Goal: Information Seeking & Learning: Find specific fact

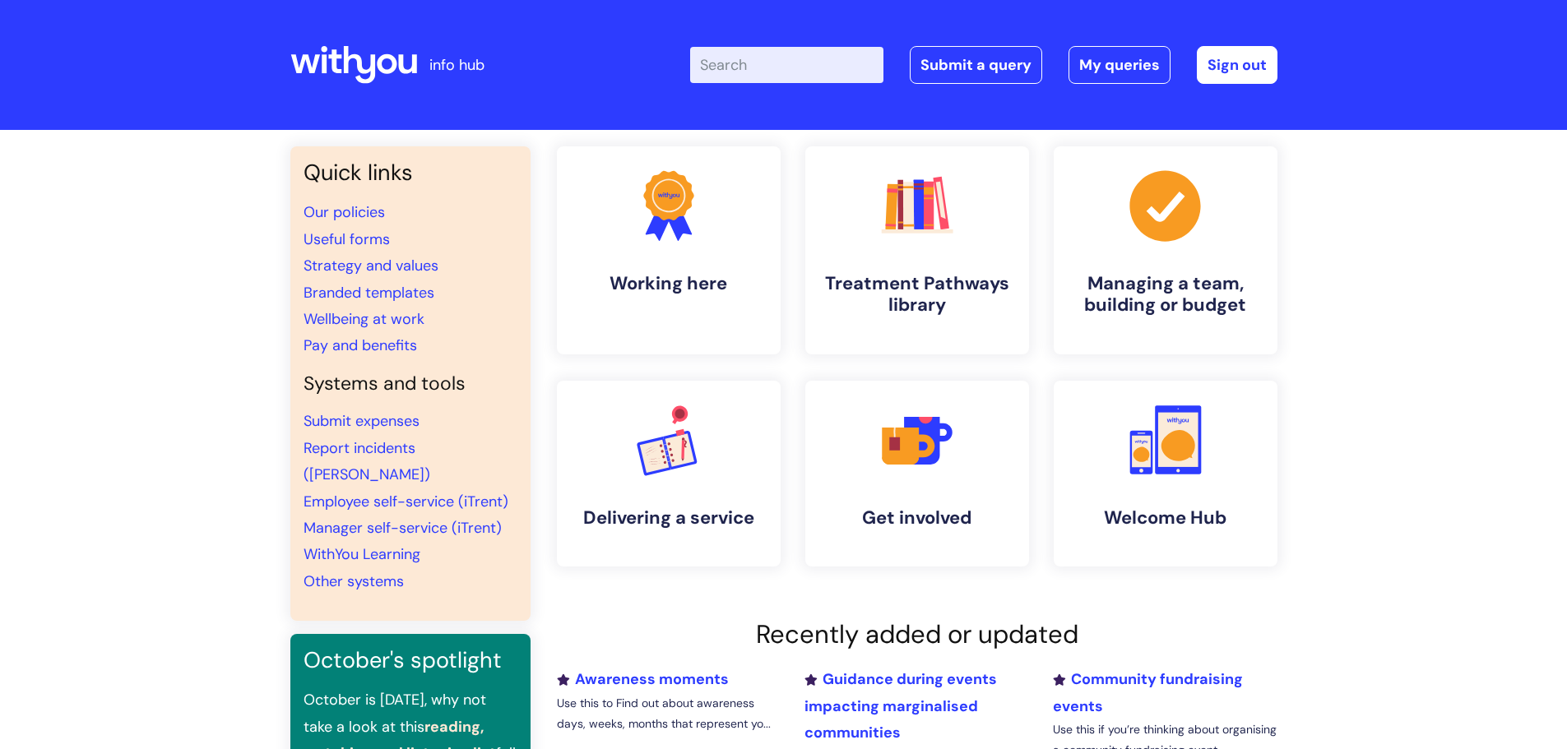
click at [861, 58] on input "Enter your search term here..." at bounding box center [786, 65] width 193 height 36
type input "l"
type input "o"
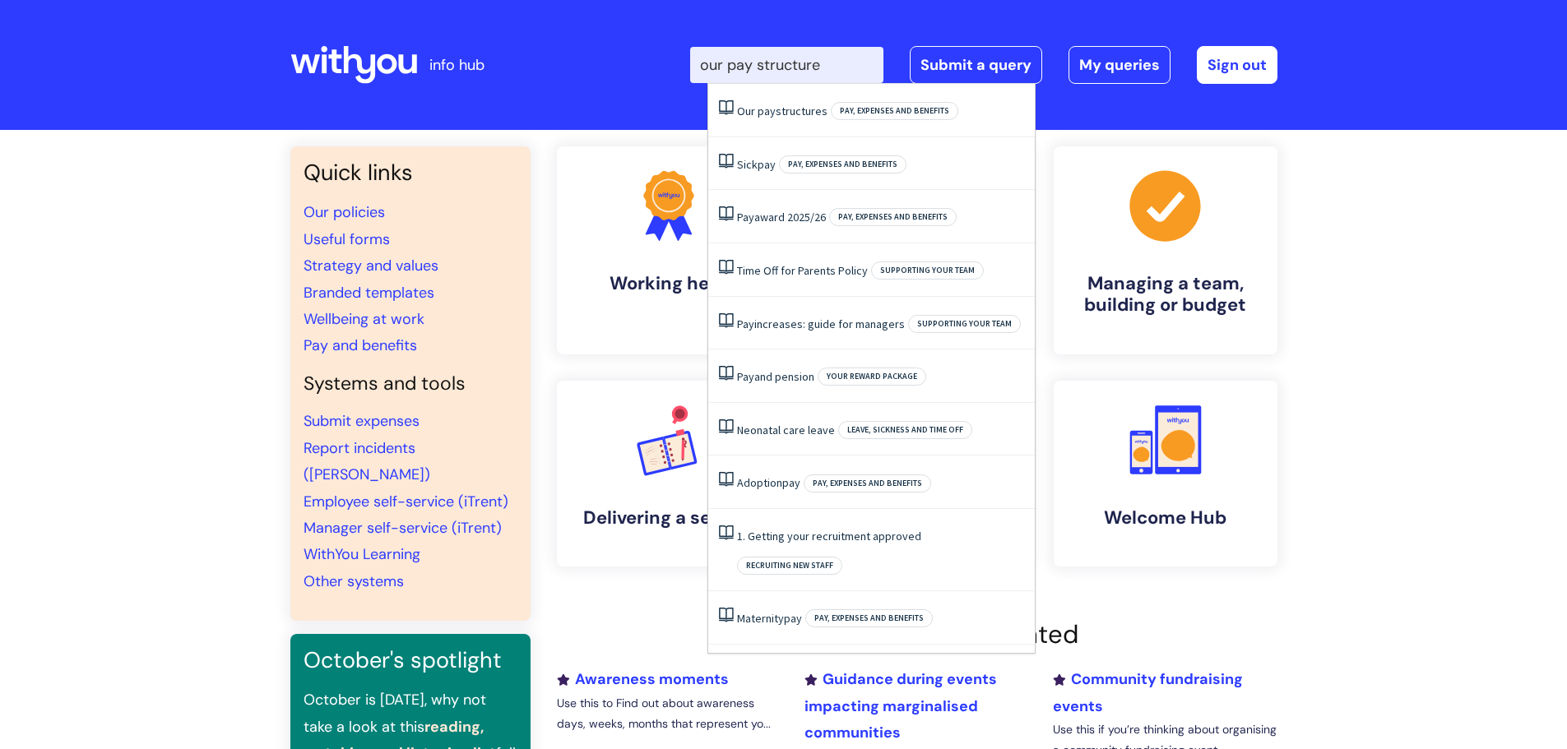
type input "our pay structure"
click button "Search" at bounding box center [0, 0] width 0 height 0
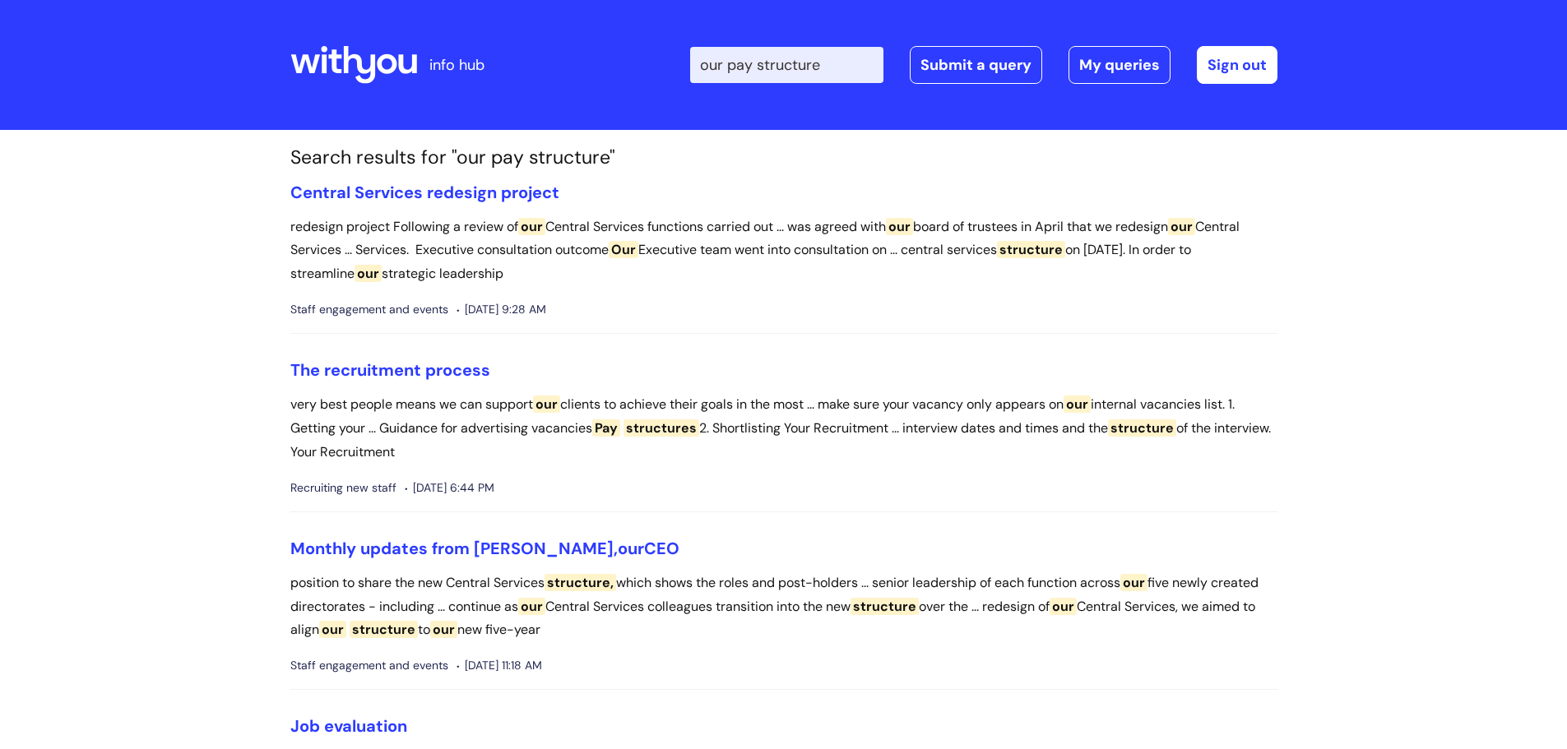
drag, startPoint x: 271, startPoint y: 198, endPoint x: 643, endPoint y: 328, distance: 393.7
click at [646, 323] on li "Central Services redesign project redesign project Following a review of our Ce…" at bounding box center [783, 259] width 987 height 152
drag, startPoint x: 673, startPoint y: 310, endPoint x: 290, endPoint y: 194, distance: 400.4
click at [290, 194] on li "Central Services redesign project redesign project Following a review of our Ce…" at bounding box center [783, 259] width 987 height 152
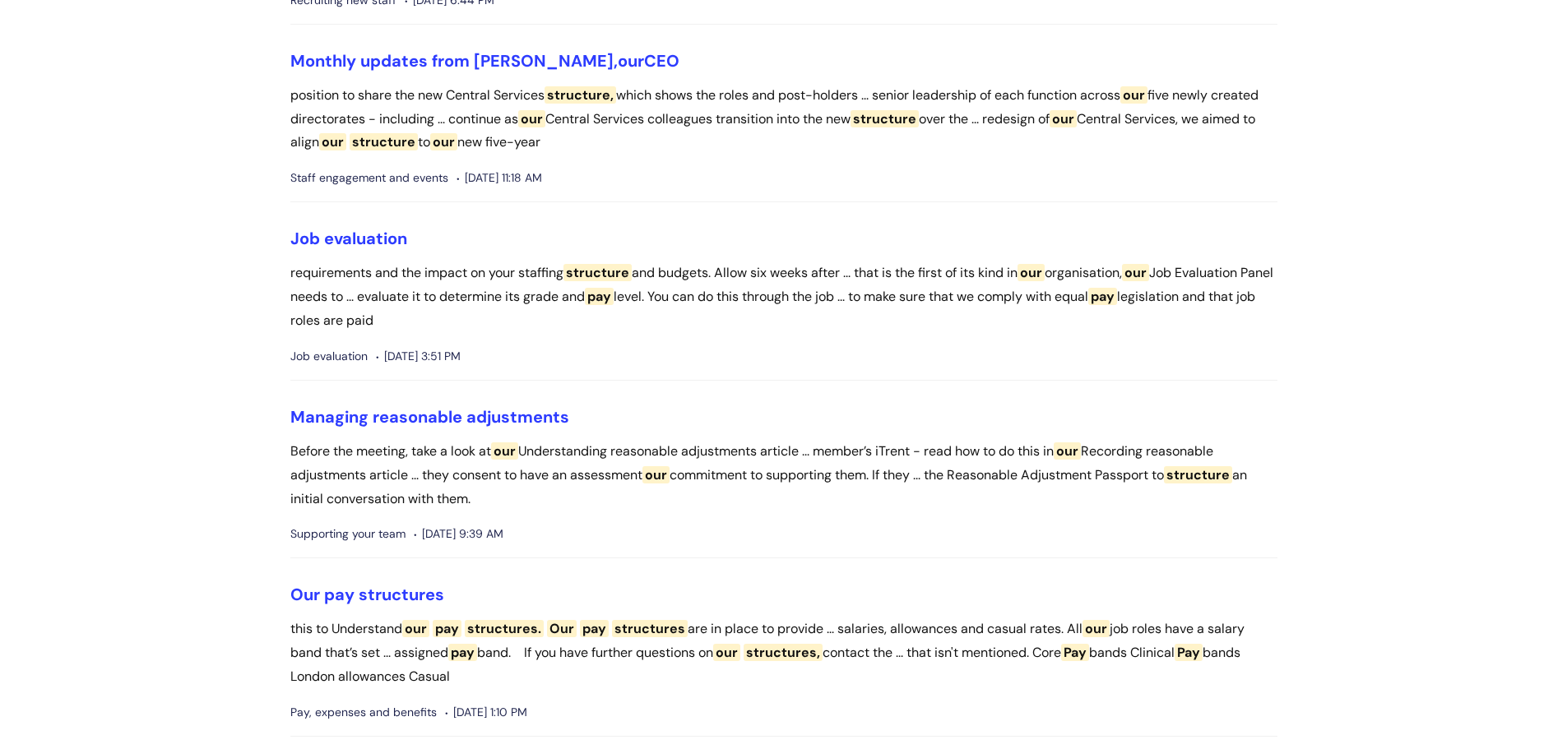
scroll to position [493, 0]
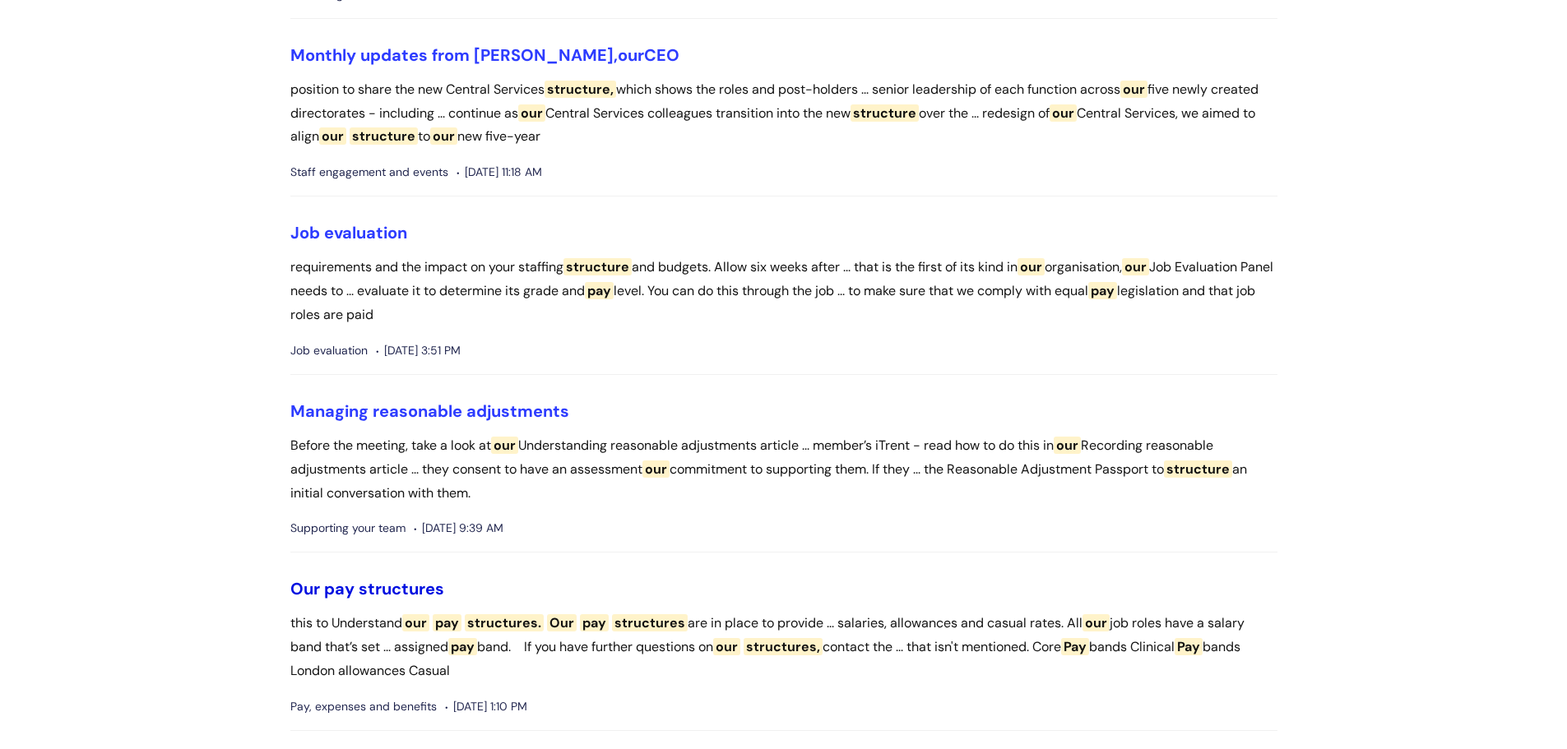
click at [395, 581] on span "structures" at bounding box center [402, 588] width 86 height 21
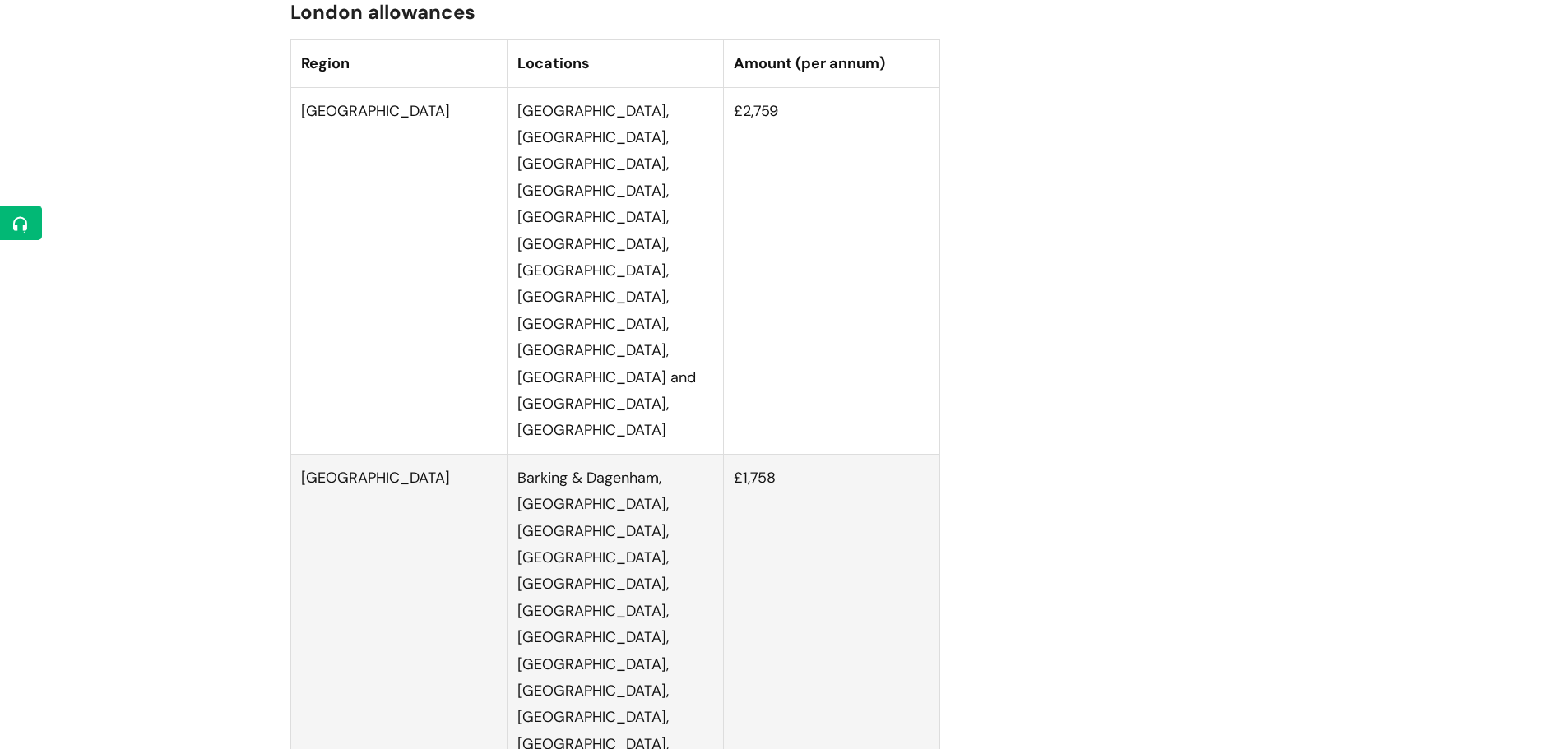
scroll to position [3509, 0]
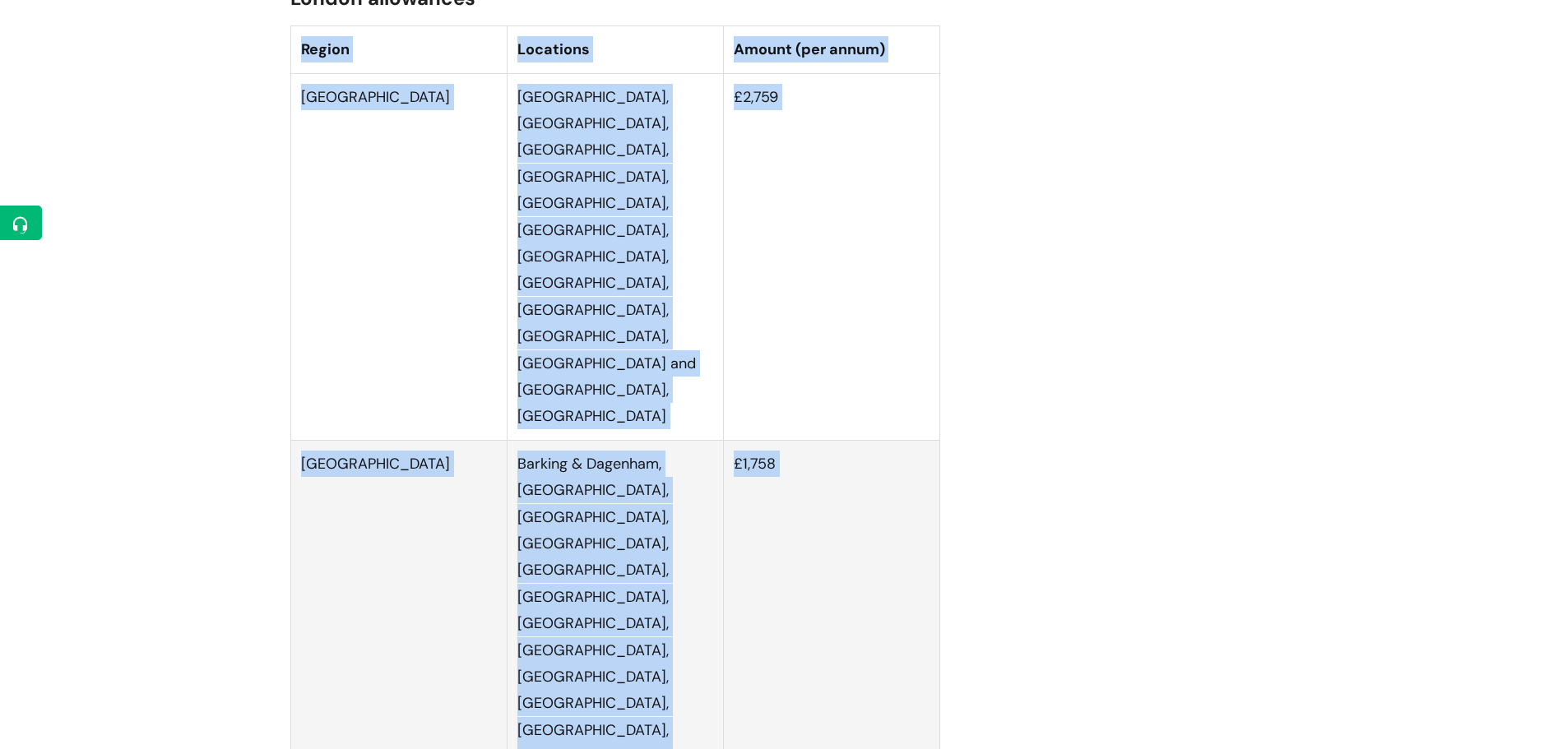
drag, startPoint x: 301, startPoint y: 96, endPoint x: 817, endPoint y: 592, distance: 715.4
click at [817, 592] on table "Region Locations Amount (per annum) Inner London Camden, City, Hackney, Hammers…" at bounding box center [615, 546] width 650 height 1042
drag, startPoint x: 832, startPoint y: 593, endPoint x: 290, endPoint y: 39, distance: 774.6
click at [290, 39] on div "Use this to Understand our pay structures. Our pay structures are in place to p…" at bounding box center [615, 150] width 650 height 6696
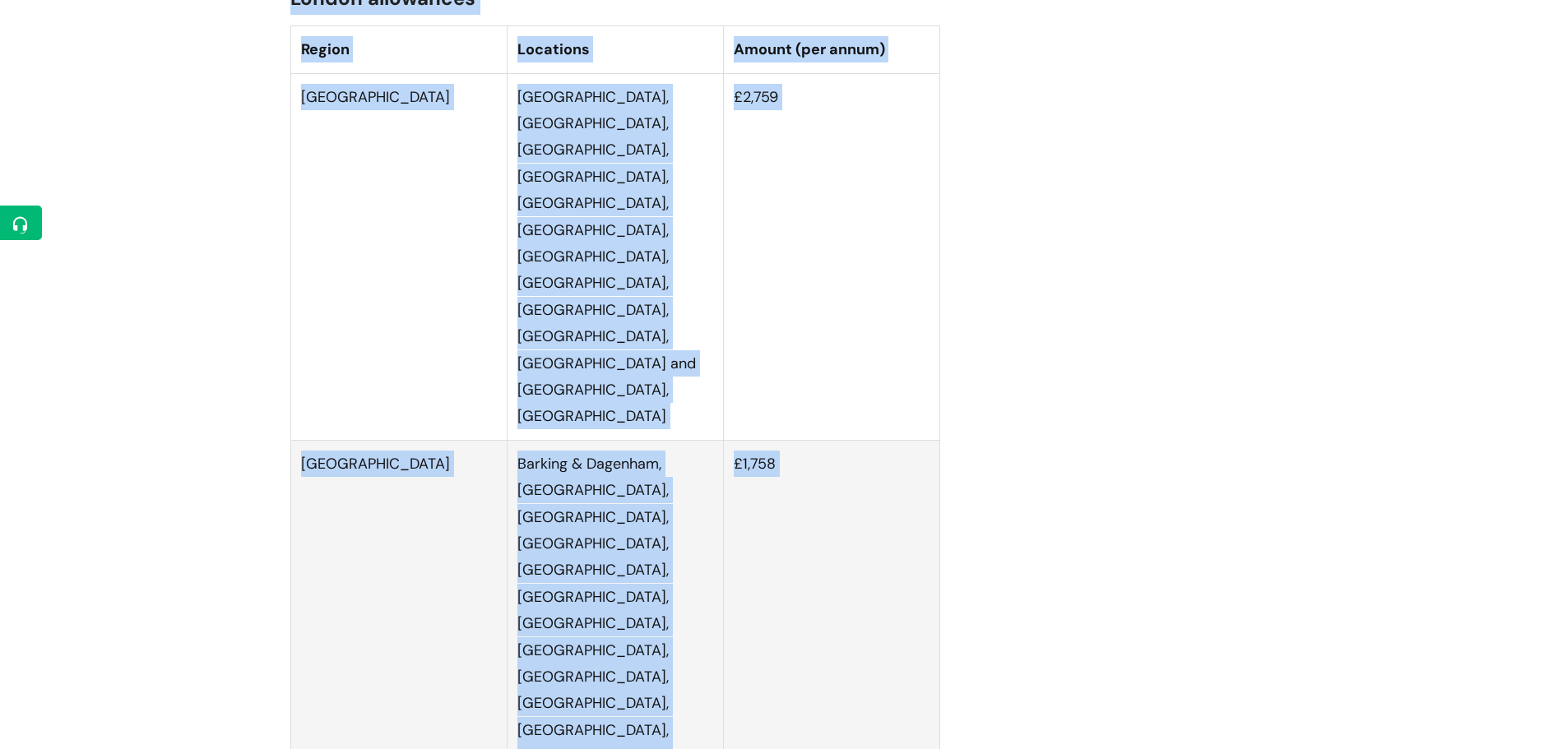
drag, startPoint x: 290, startPoint y: 39, endPoint x: 852, endPoint y: 581, distance: 779.9
click at [852, 581] on div "Use this to Understand our pay structures. Our pay structures are in place to p…" at bounding box center [615, 150] width 650 height 6696
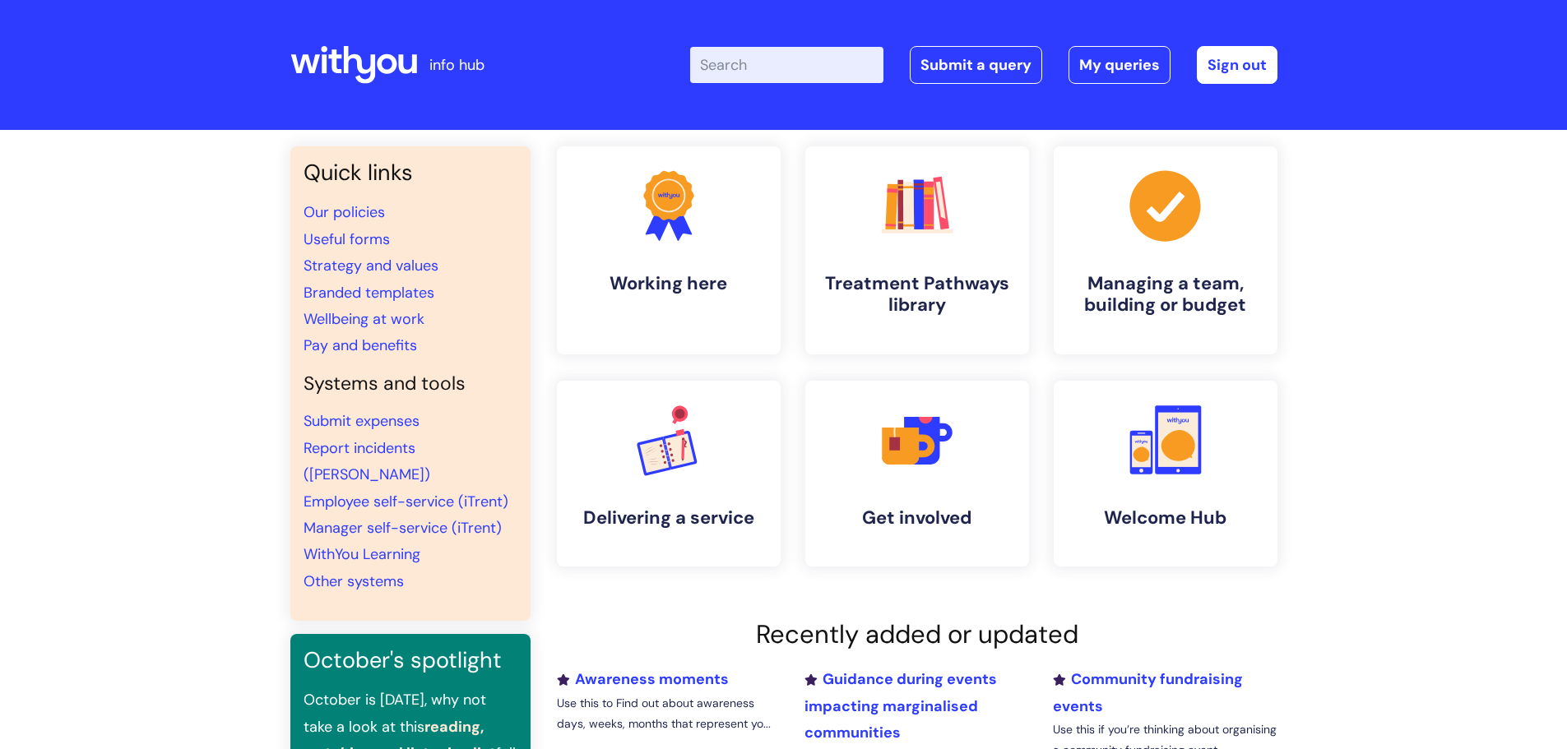
click at [802, 74] on input "Enter your search term here..." at bounding box center [786, 65] width 193 height 36
type input "new contract form"
click button "Search" at bounding box center [0, 0] width 0 height 0
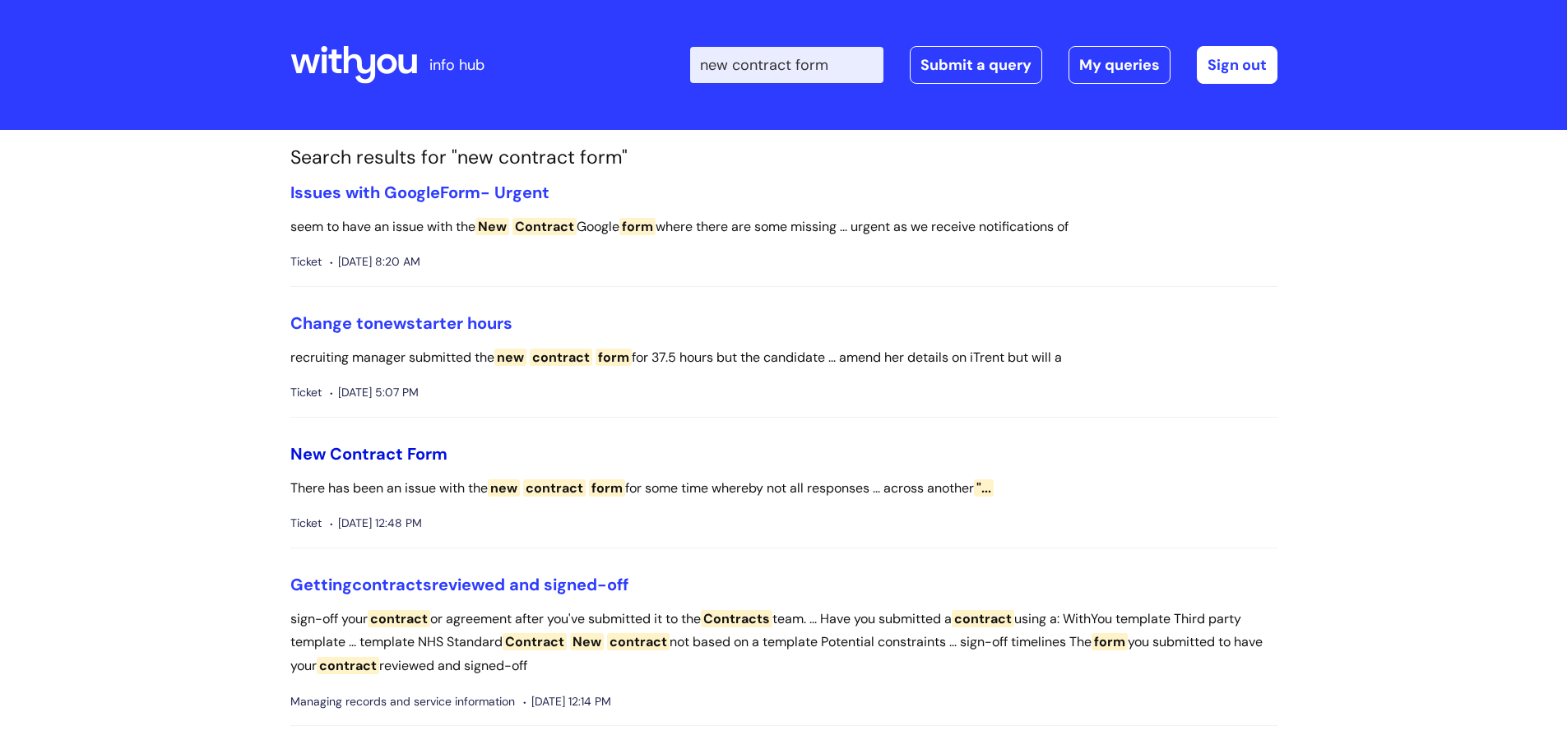
click at [389, 459] on span "Contract" at bounding box center [366, 453] width 73 height 21
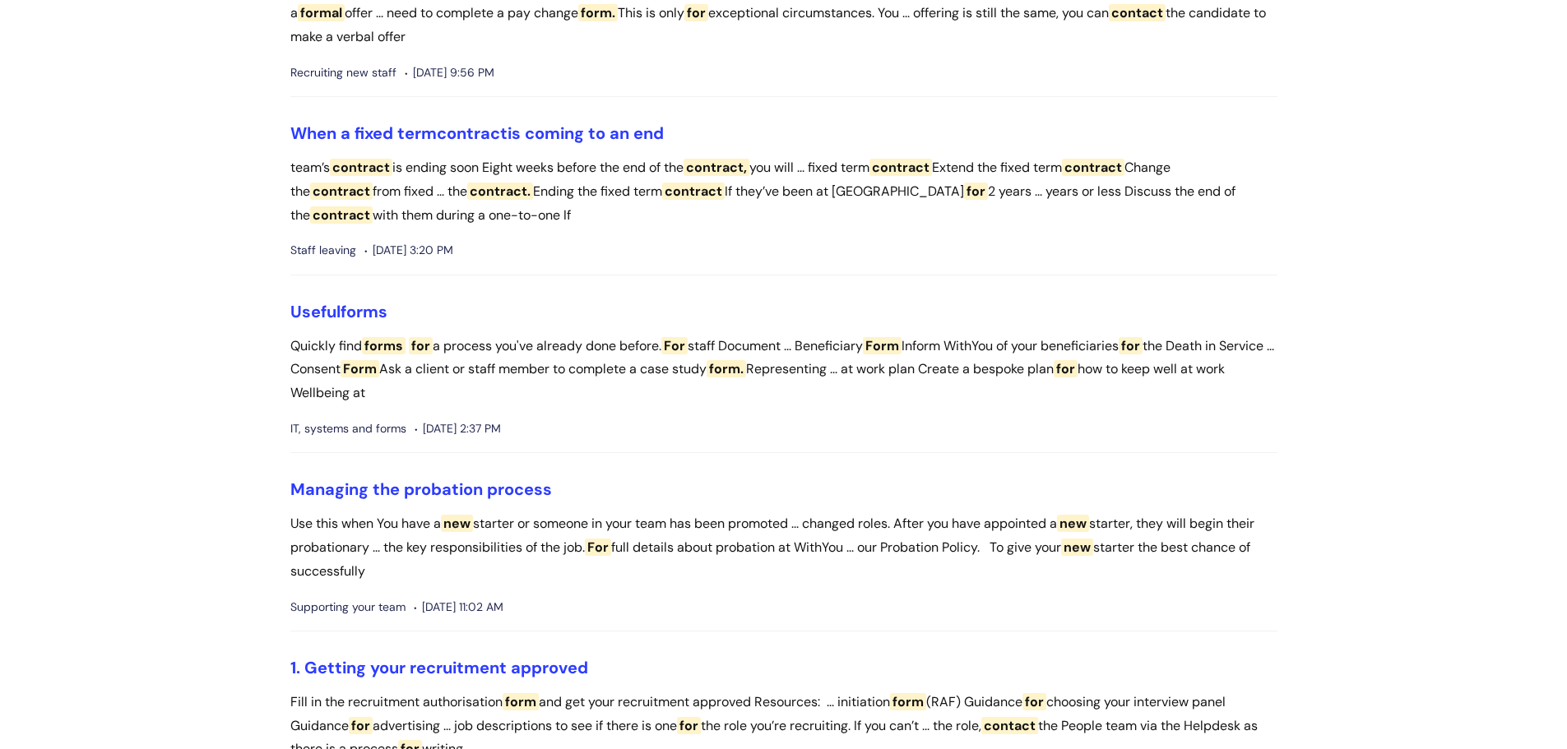
scroll to position [1645, 0]
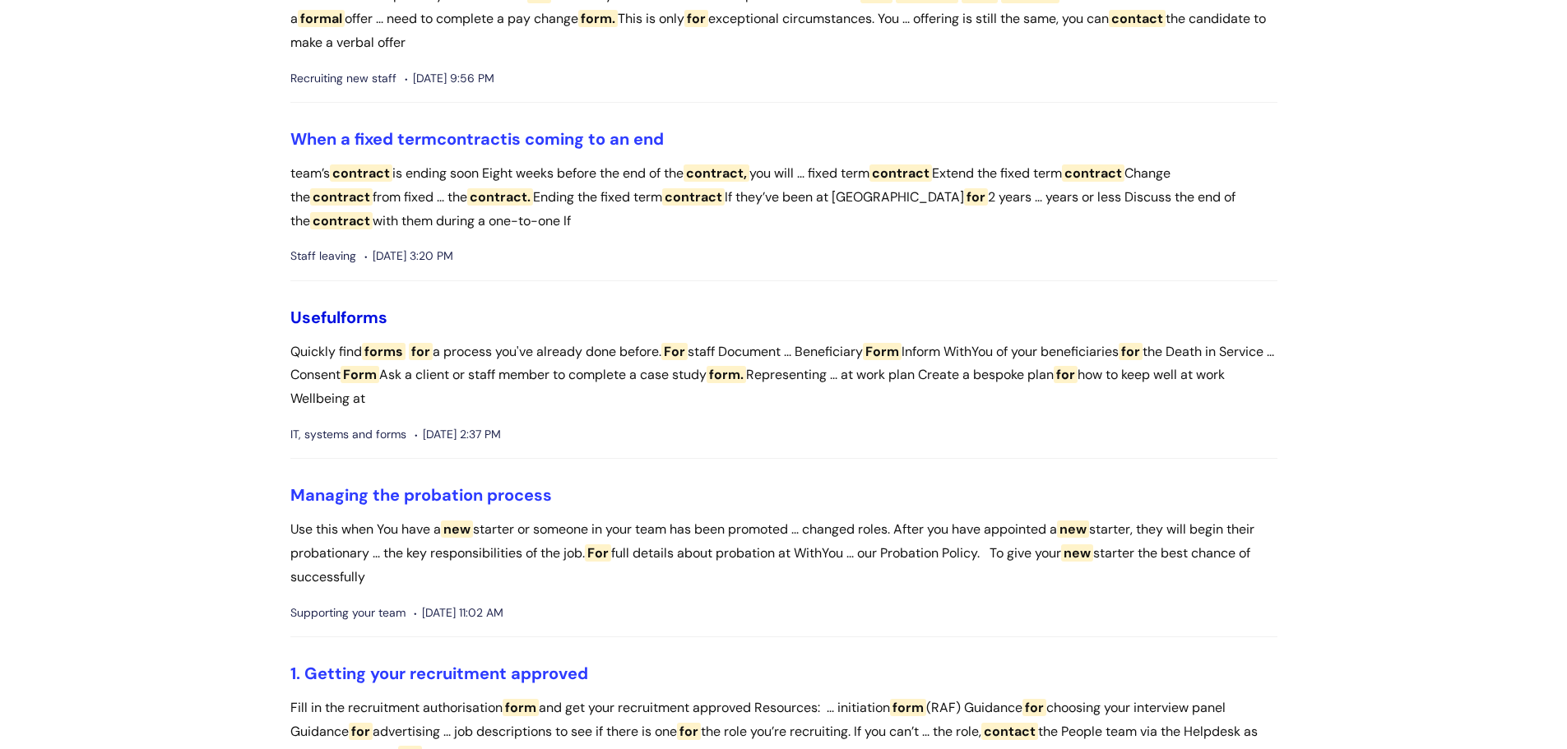
click at [359, 328] on span "forms" at bounding box center [363, 317] width 47 height 21
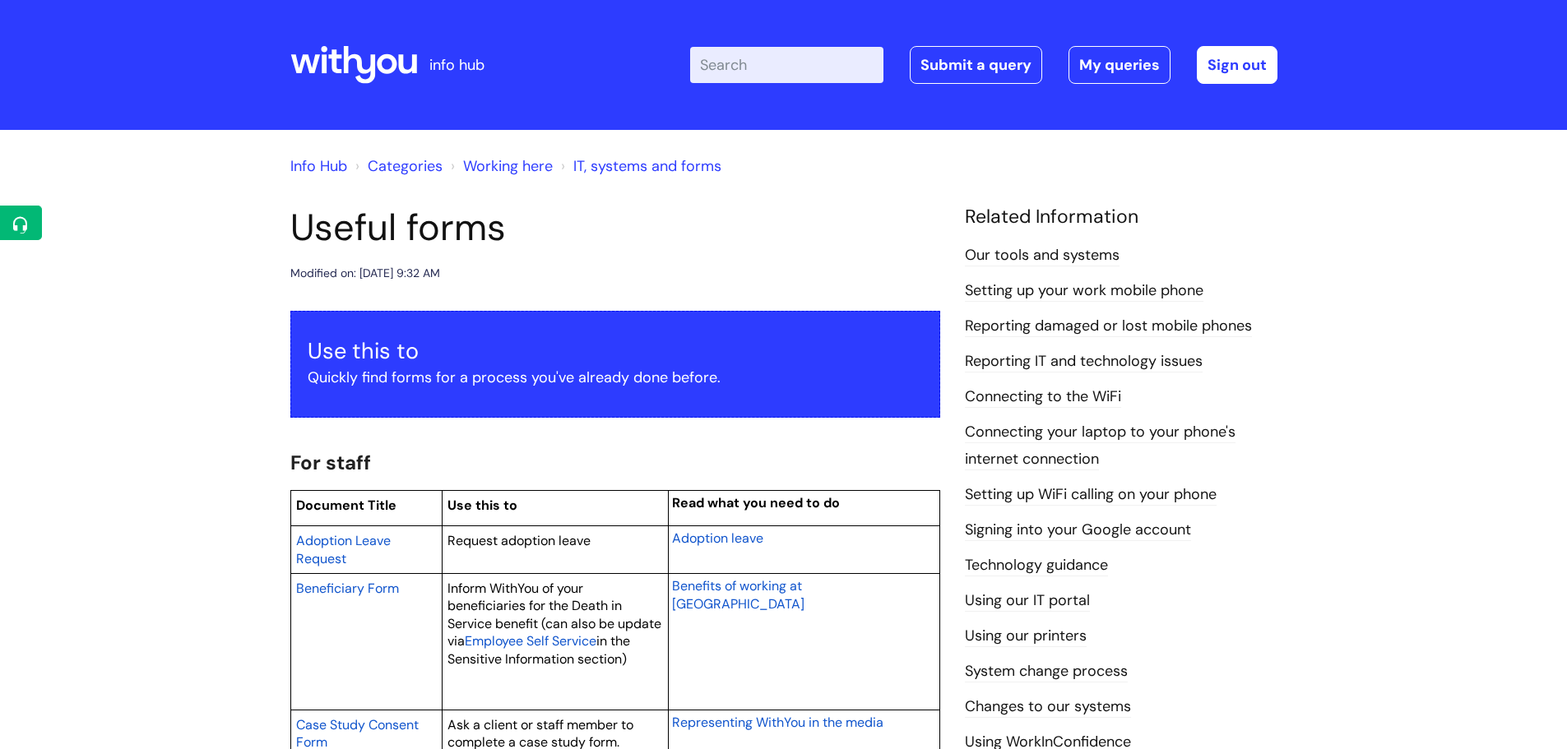
click at [806, 62] on input "Enter your search term here..." at bounding box center [786, 65] width 193 height 36
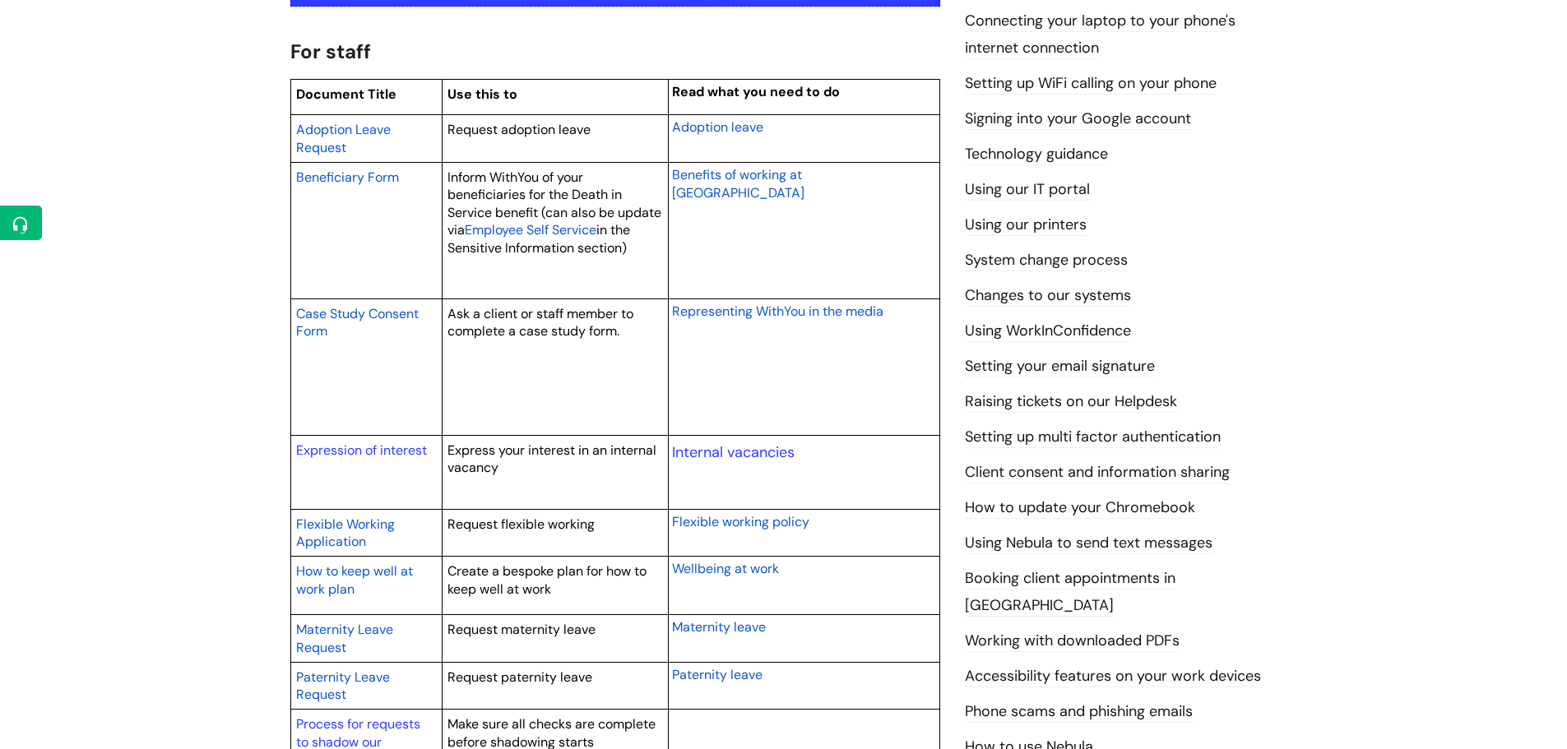
scroll to position [1233, 0]
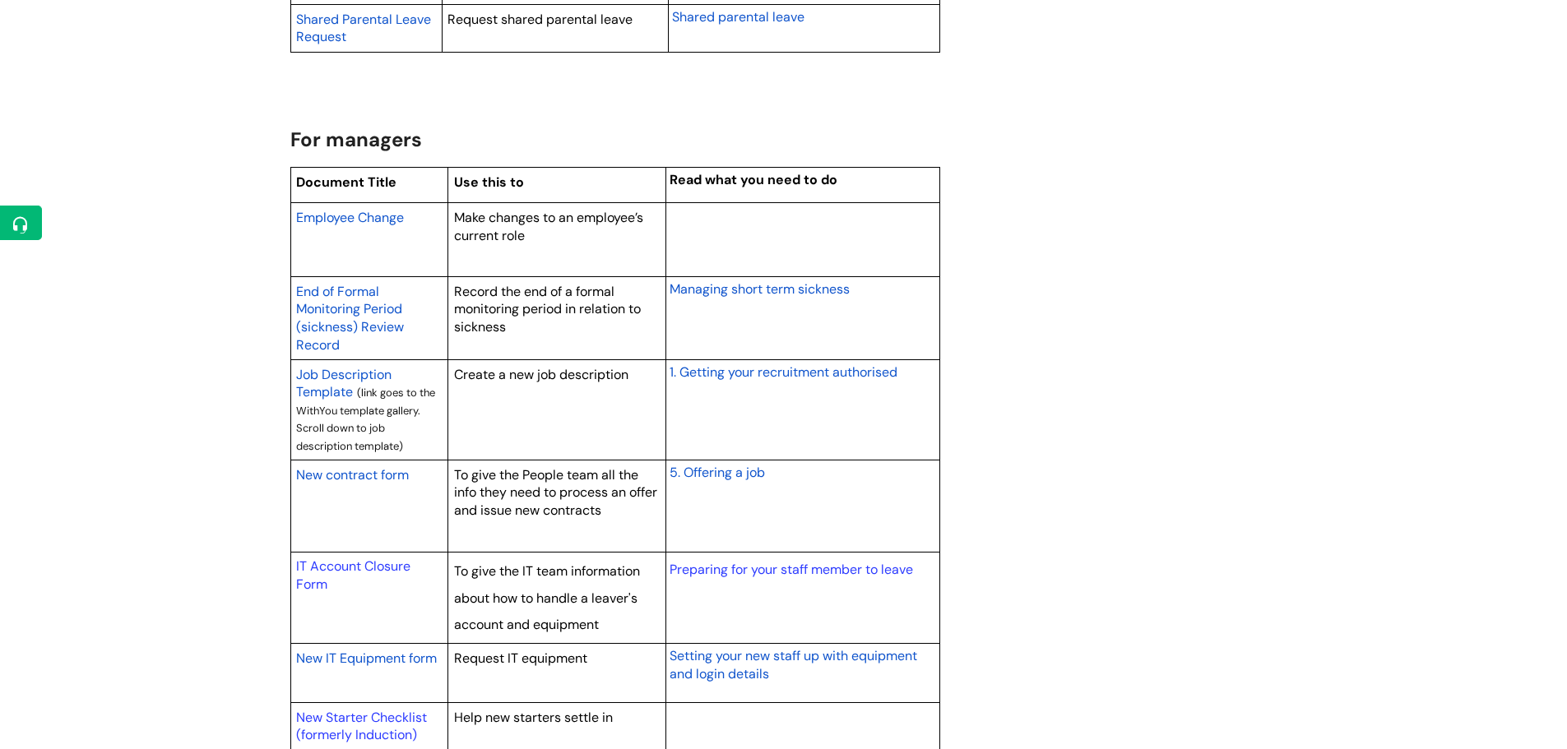
click at [396, 473] on span "New contract form" at bounding box center [352, 474] width 113 height 17
